Goal: Check status: Check status

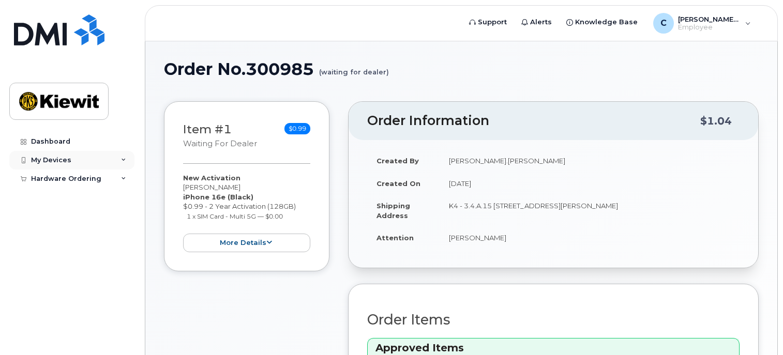
click at [85, 167] on div "My Devices" at bounding box center [71, 160] width 125 height 19
click at [59, 147] on link "Dashboard" at bounding box center [71, 141] width 125 height 19
click at [73, 193] on div "Hardware Ordering" at bounding box center [71, 198] width 125 height 19
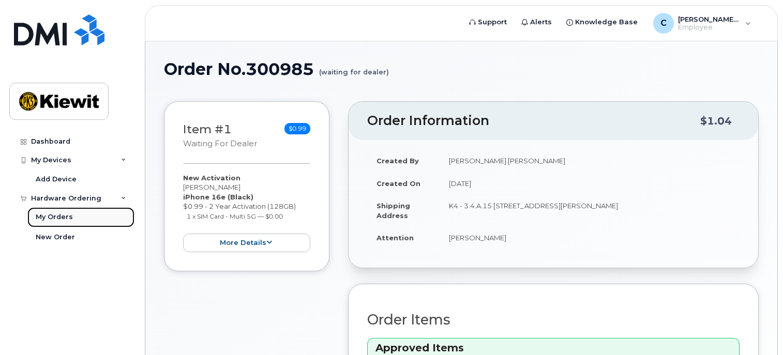
click at [60, 217] on div "My Orders" at bounding box center [54, 217] width 37 height 9
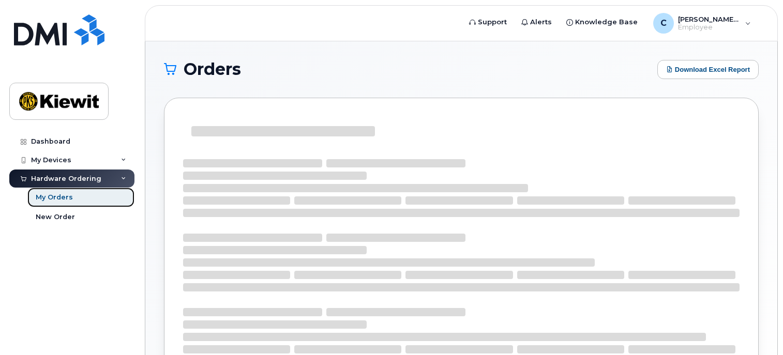
click at [65, 197] on div "My Orders" at bounding box center [54, 197] width 37 height 9
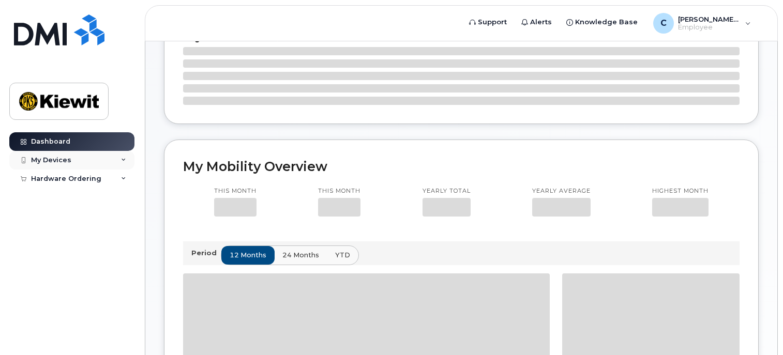
scroll to position [252, 0]
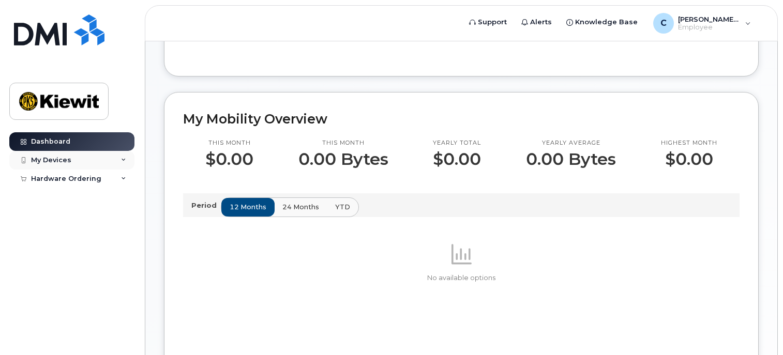
click at [54, 161] on div "My Devices" at bounding box center [51, 160] width 40 height 8
click at [74, 199] on div "Hardware Ordering" at bounding box center [66, 198] width 70 height 8
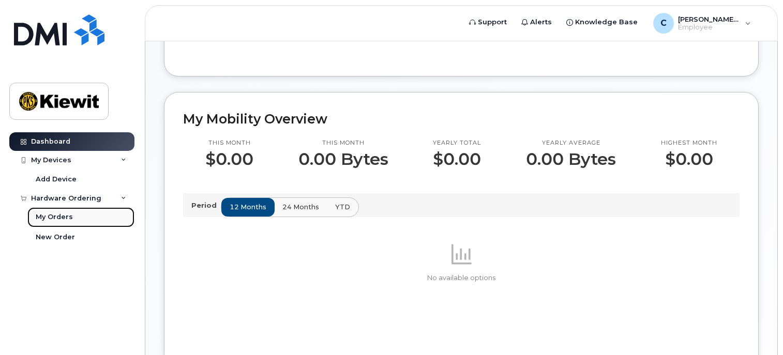
click at [71, 220] on link "My Orders" at bounding box center [80, 217] width 107 height 20
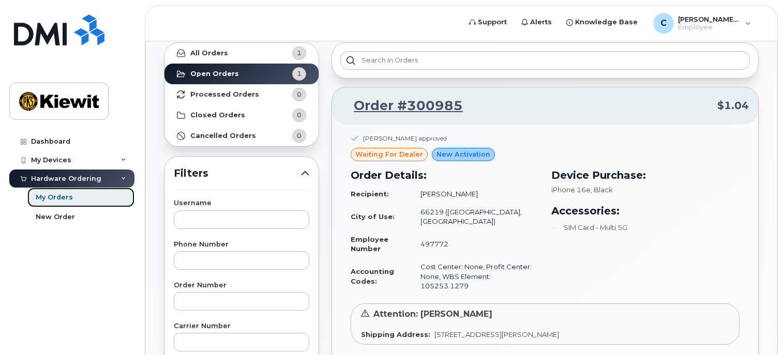
scroll to position [52, 0]
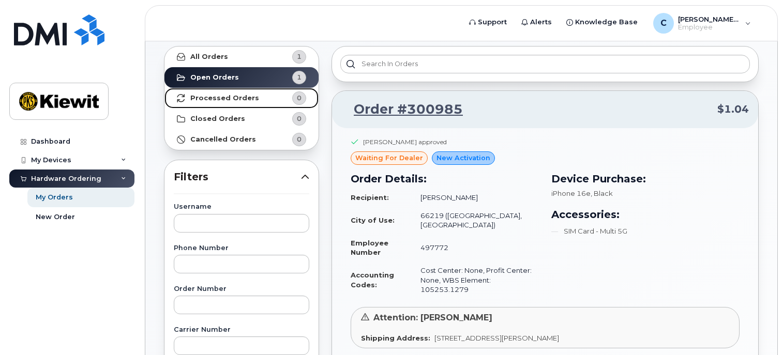
click at [222, 94] on strong "Processed Orders" at bounding box center [224, 98] width 69 height 8
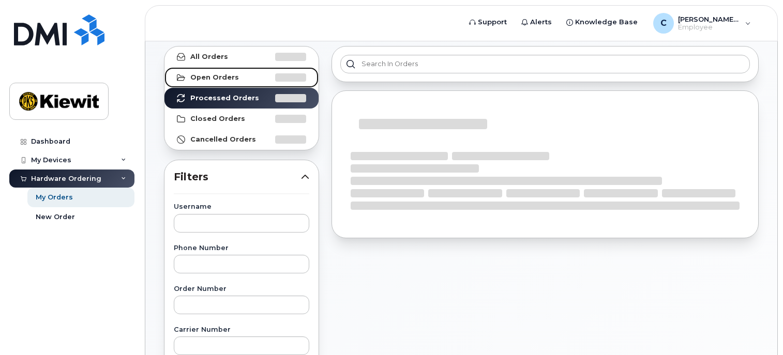
click at [224, 79] on strong "Open Orders" at bounding box center [214, 77] width 49 height 8
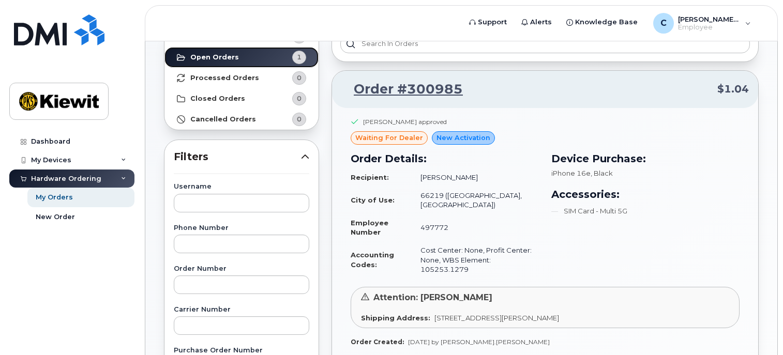
scroll to position [103, 0]
